Goal: Complete application form

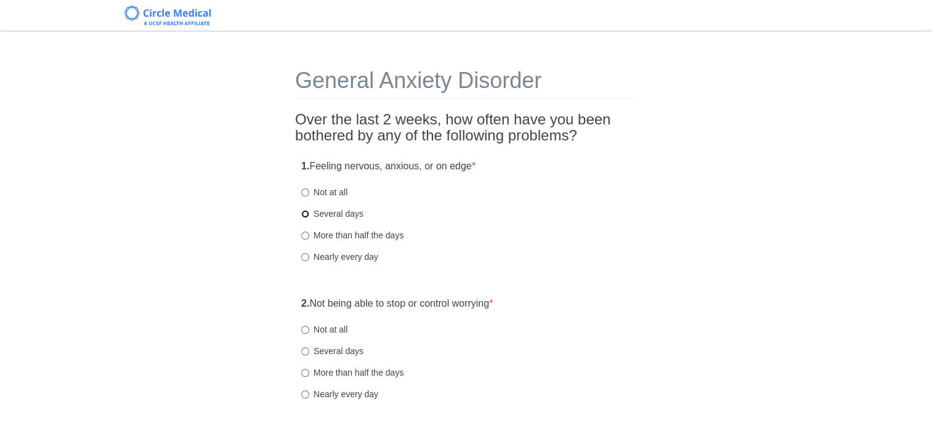
click at [304, 215] on input "Several days" at bounding box center [305, 214] width 8 height 8
radio input "true"
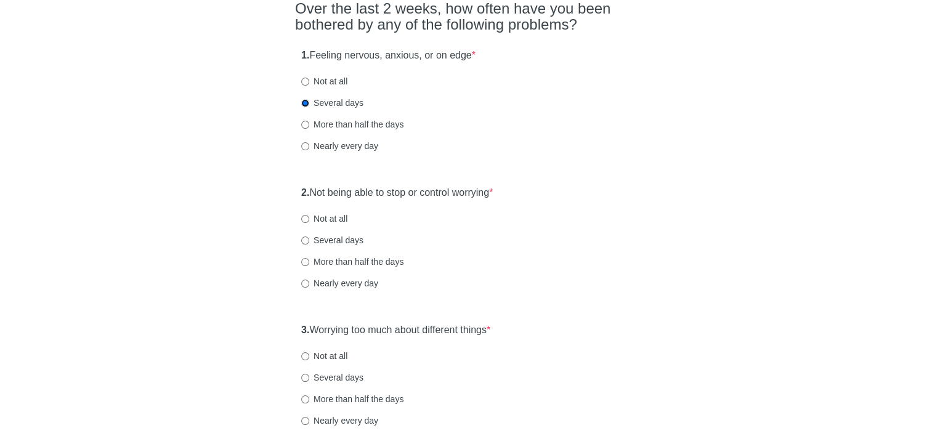
scroll to position [185, 0]
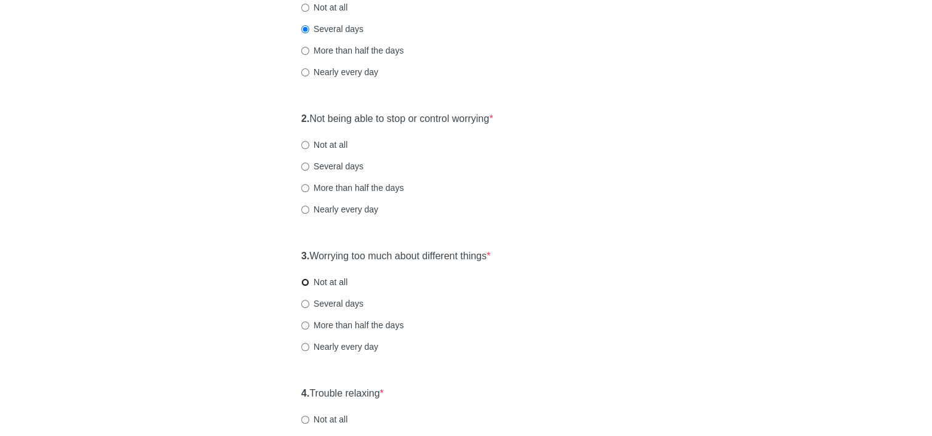
click at [306, 282] on input "Not at all" at bounding box center [305, 283] width 8 height 8
radio input "true"
click at [308, 143] on input "Not at all" at bounding box center [305, 145] width 8 height 8
radio input "true"
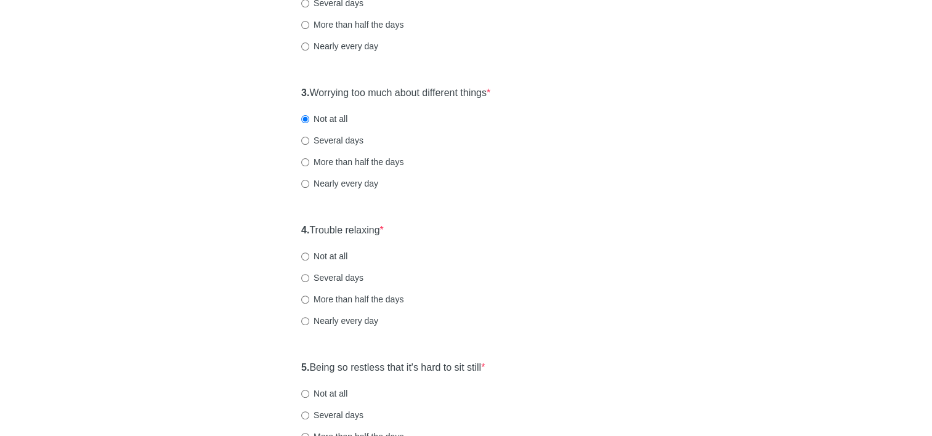
scroll to position [370, 0]
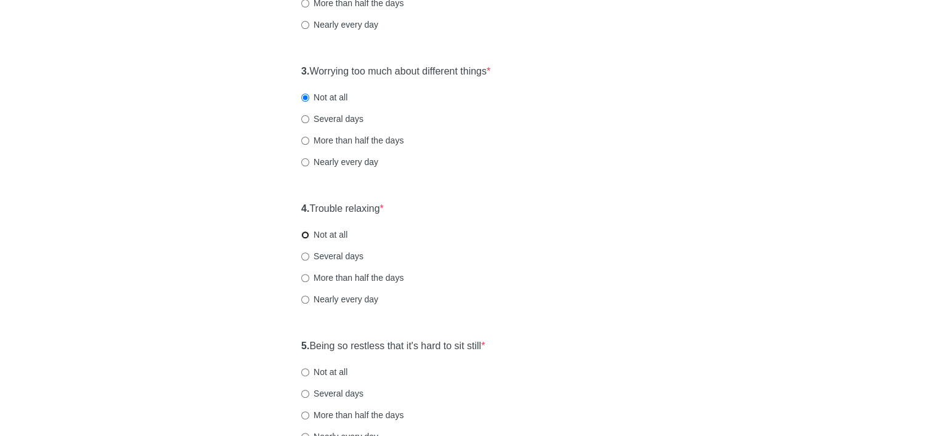
click at [304, 237] on input "Not at all" at bounding box center [305, 235] width 8 height 8
radio input "true"
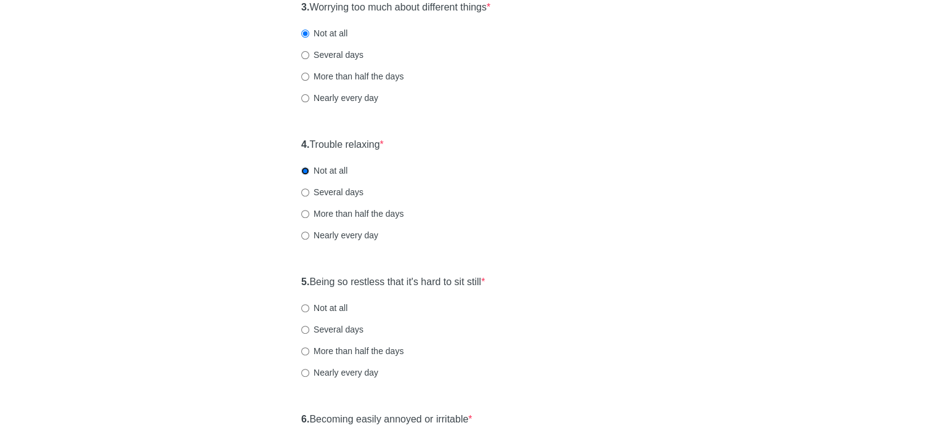
scroll to position [493, 0]
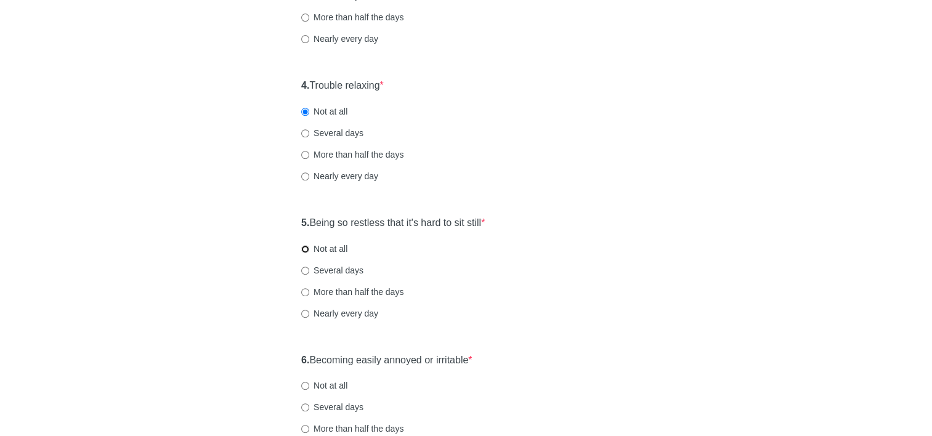
click at [303, 247] on input "Not at all" at bounding box center [305, 249] width 8 height 8
radio input "true"
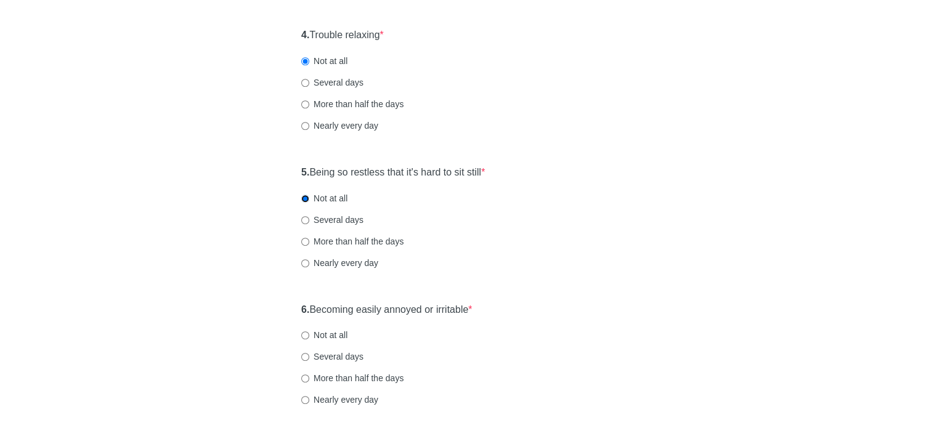
scroll to position [616, 0]
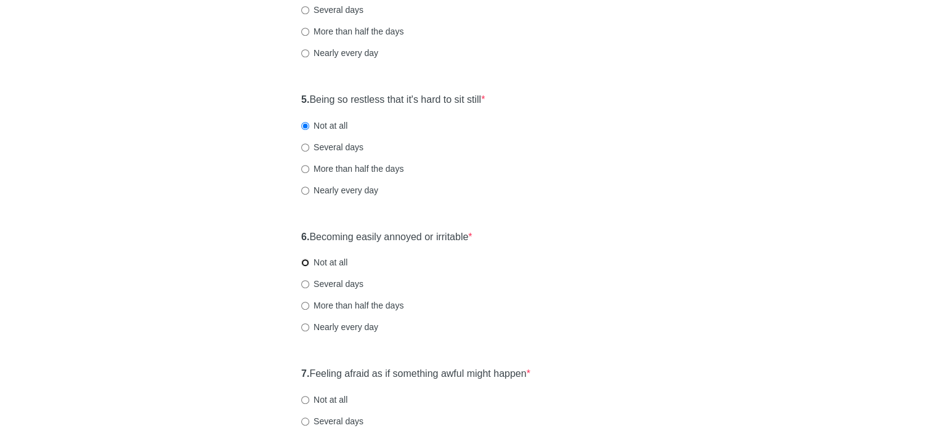
click at [303, 265] on input "Not at all" at bounding box center [305, 263] width 8 height 8
radio input "true"
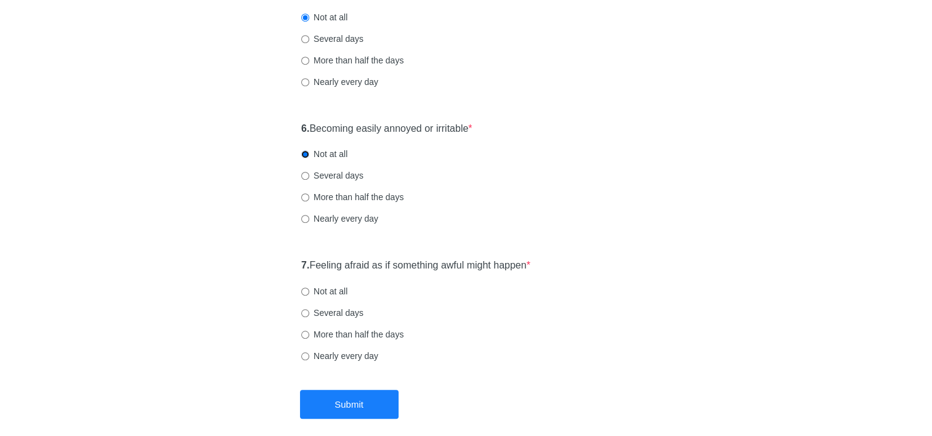
scroll to position [740, 0]
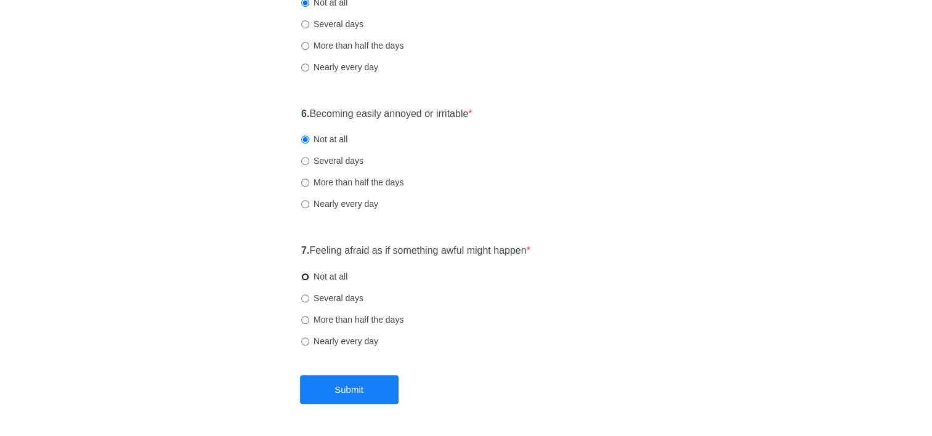
click at [304, 278] on input "Not at all" at bounding box center [305, 277] width 8 height 8
radio input "true"
click at [348, 386] on button "Submit" at bounding box center [349, 389] width 99 height 29
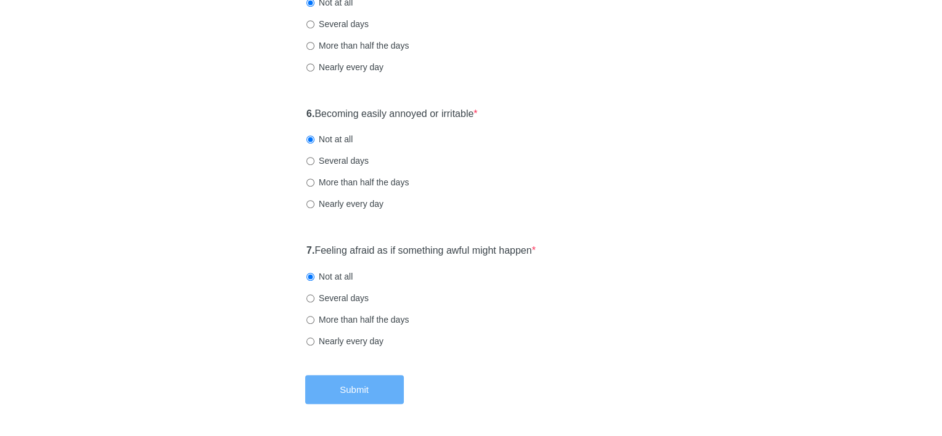
scroll to position [0, 0]
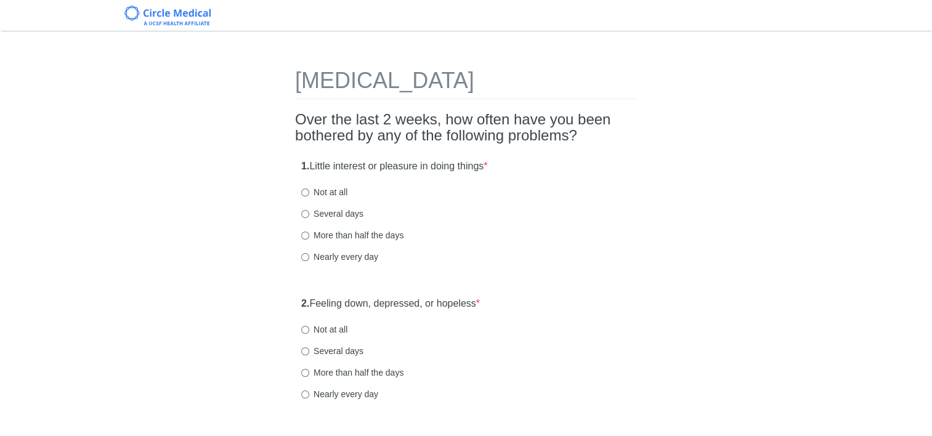
click at [301, 195] on div "1. Little interest or pleasure in doing things * Not at all Several days More t…" at bounding box center [466, 217] width 342 height 128
click at [307, 193] on input "Not at all" at bounding box center [305, 193] width 8 height 8
radio input "true"
click at [308, 328] on input "Not at all" at bounding box center [305, 330] width 8 height 8
radio input "true"
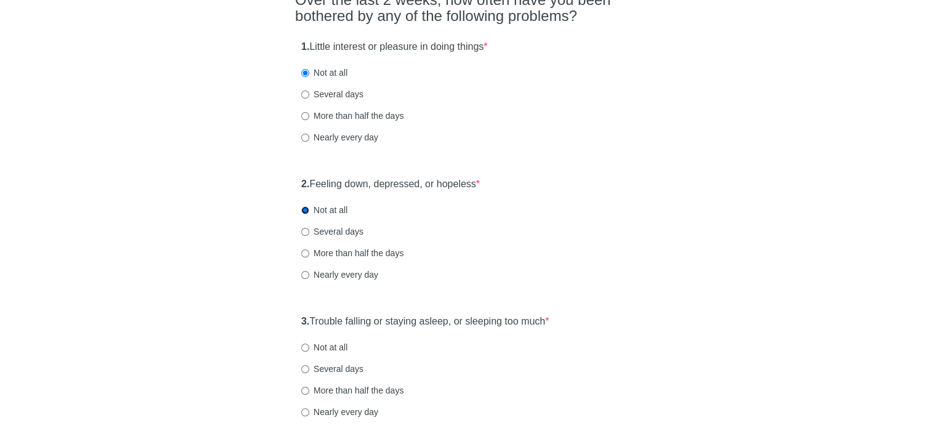
scroll to position [185, 0]
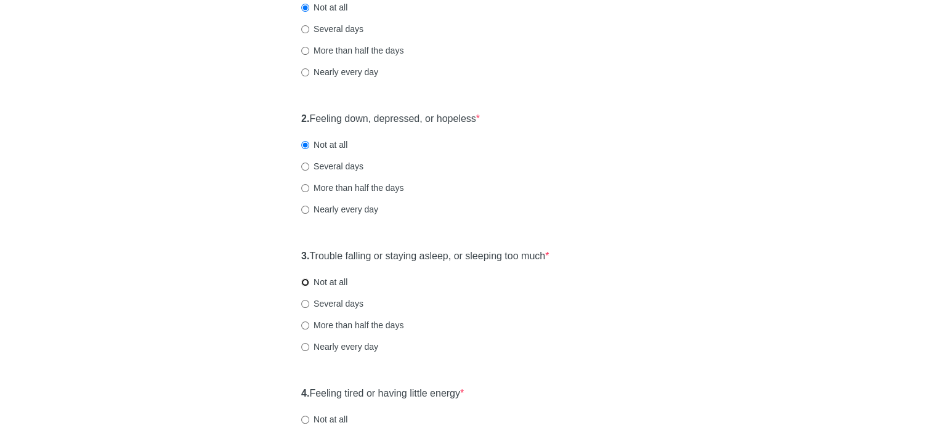
click at [301, 280] on input "Not at all" at bounding box center [305, 283] width 8 height 8
radio input "true"
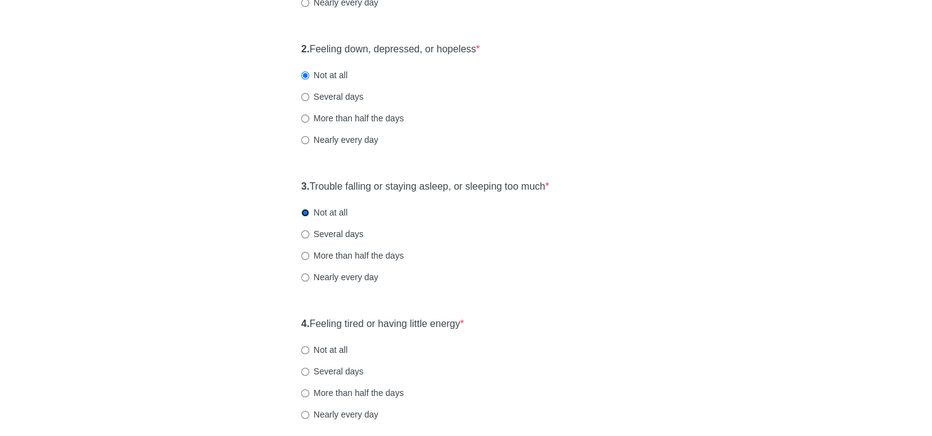
scroll to position [308, 0]
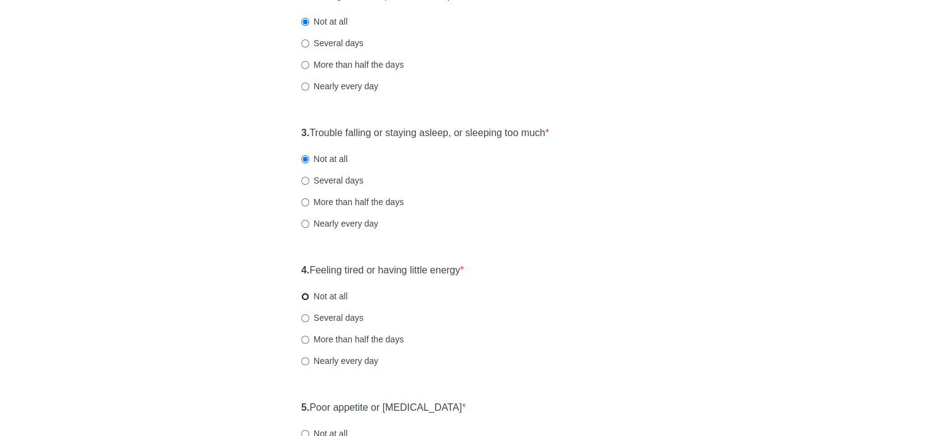
click at [306, 300] on input "Not at all" at bounding box center [305, 297] width 8 height 8
radio input "true"
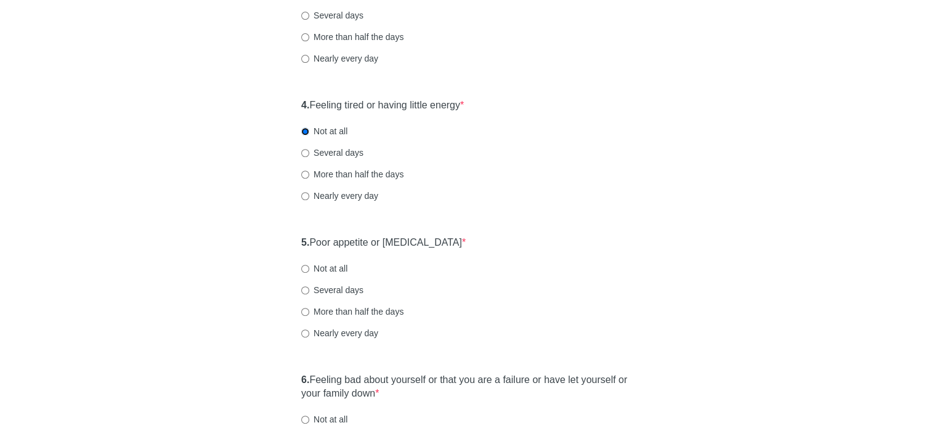
scroll to position [493, 0]
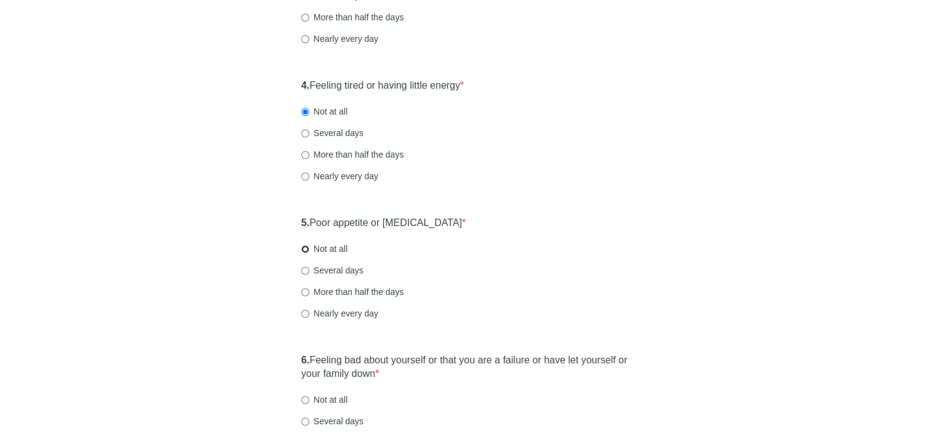
click at [304, 250] on input "Not at all" at bounding box center [305, 249] width 8 height 8
radio input "true"
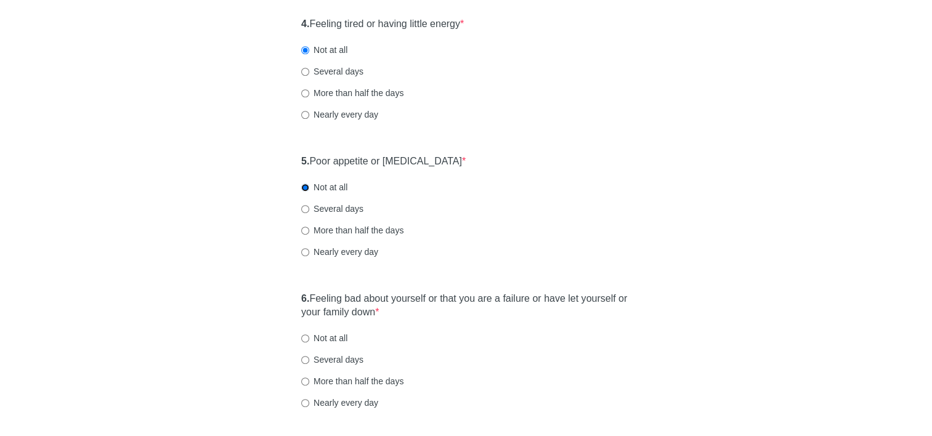
scroll to position [616, 0]
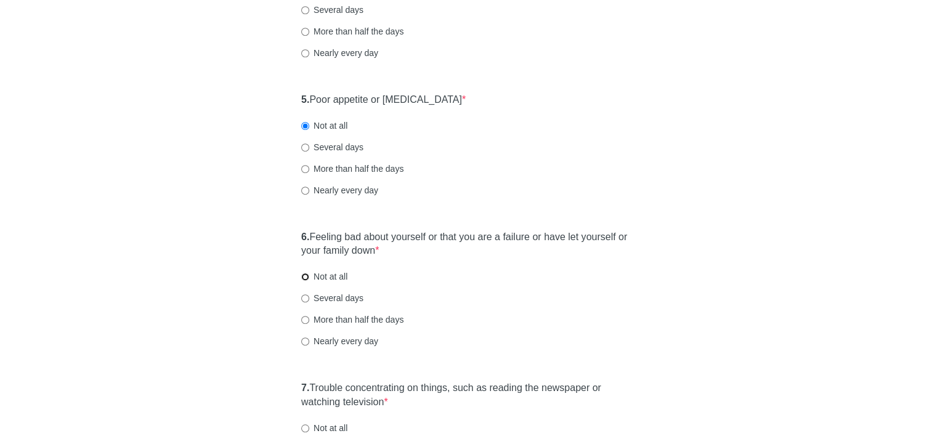
click at [303, 277] on input "Not at all" at bounding box center [305, 277] width 8 height 8
radio input "true"
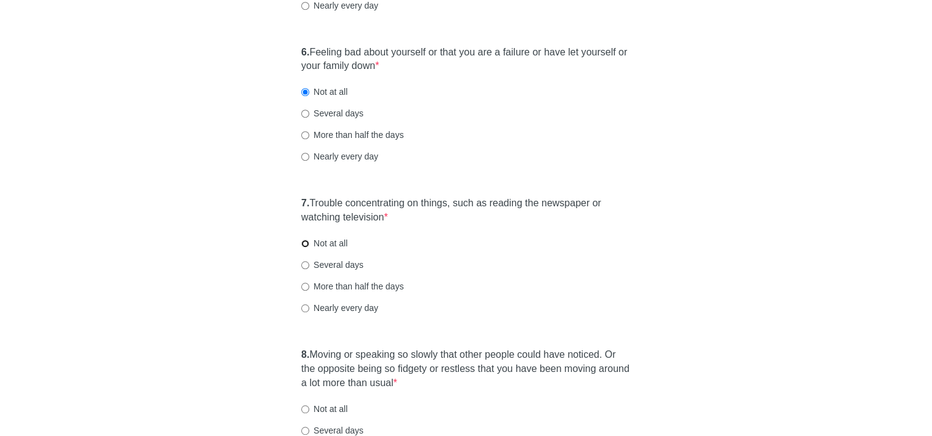
click at [304, 244] on input "Not at all" at bounding box center [305, 244] width 8 height 8
radio input "true"
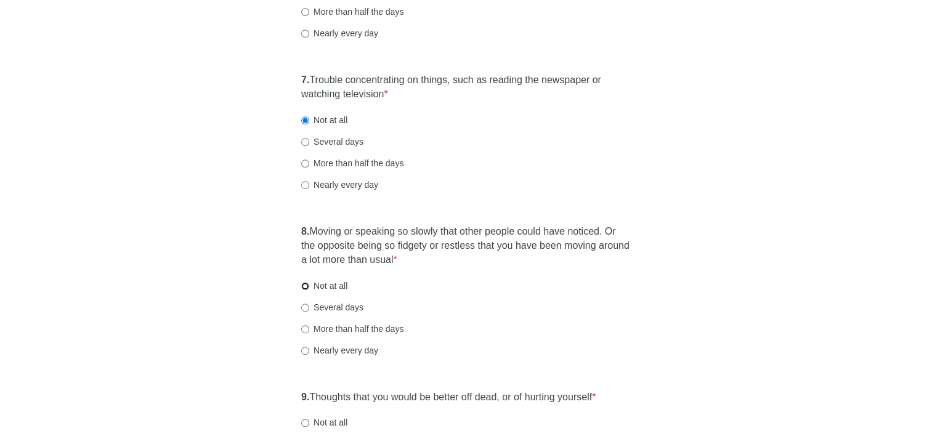
click at [306, 282] on input "Not at all" at bounding box center [305, 286] width 8 height 8
radio input "true"
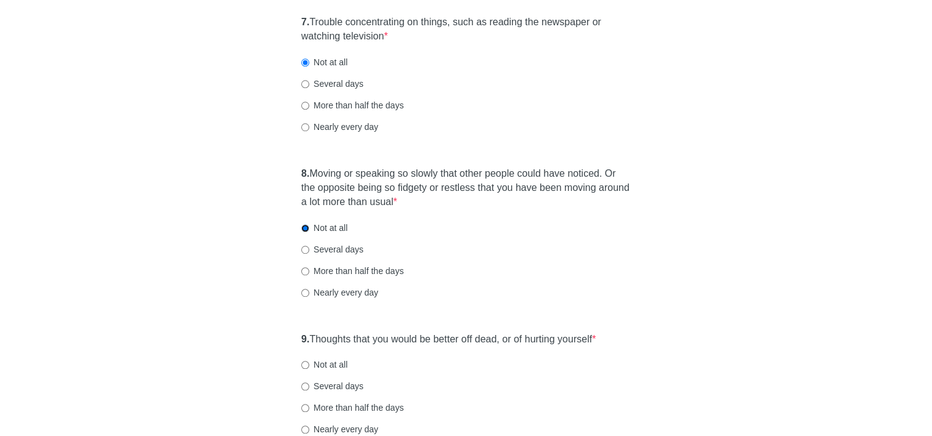
scroll to position [1048, 0]
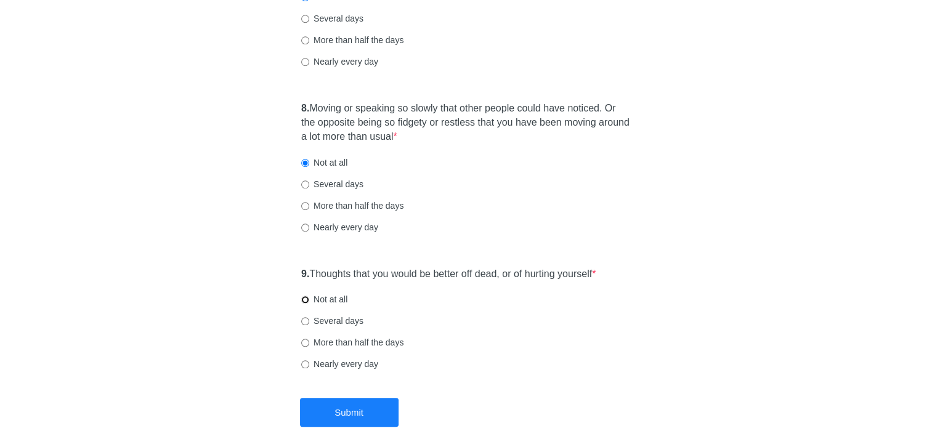
click at [306, 299] on input "Not at all" at bounding box center [305, 300] width 8 height 8
radio input "true"
click at [323, 412] on button "Submit" at bounding box center [349, 412] width 99 height 29
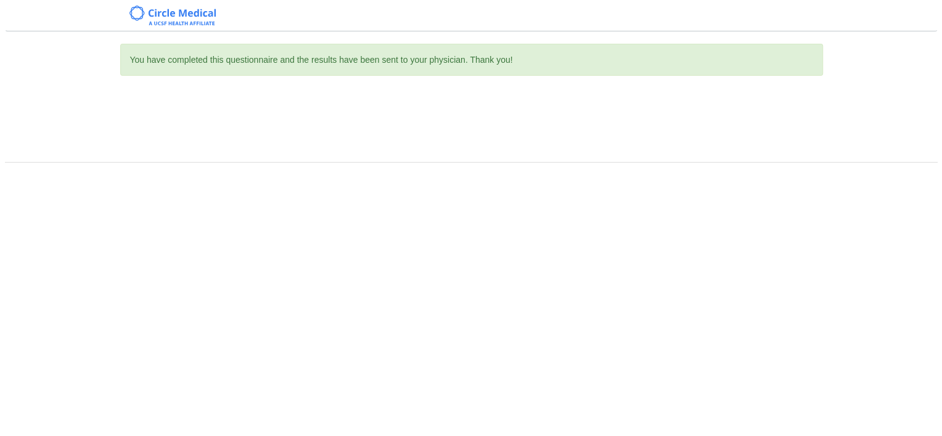
scroll to position [0, 0]
